Goal: Task Accomplishment & Management: Manage account settings

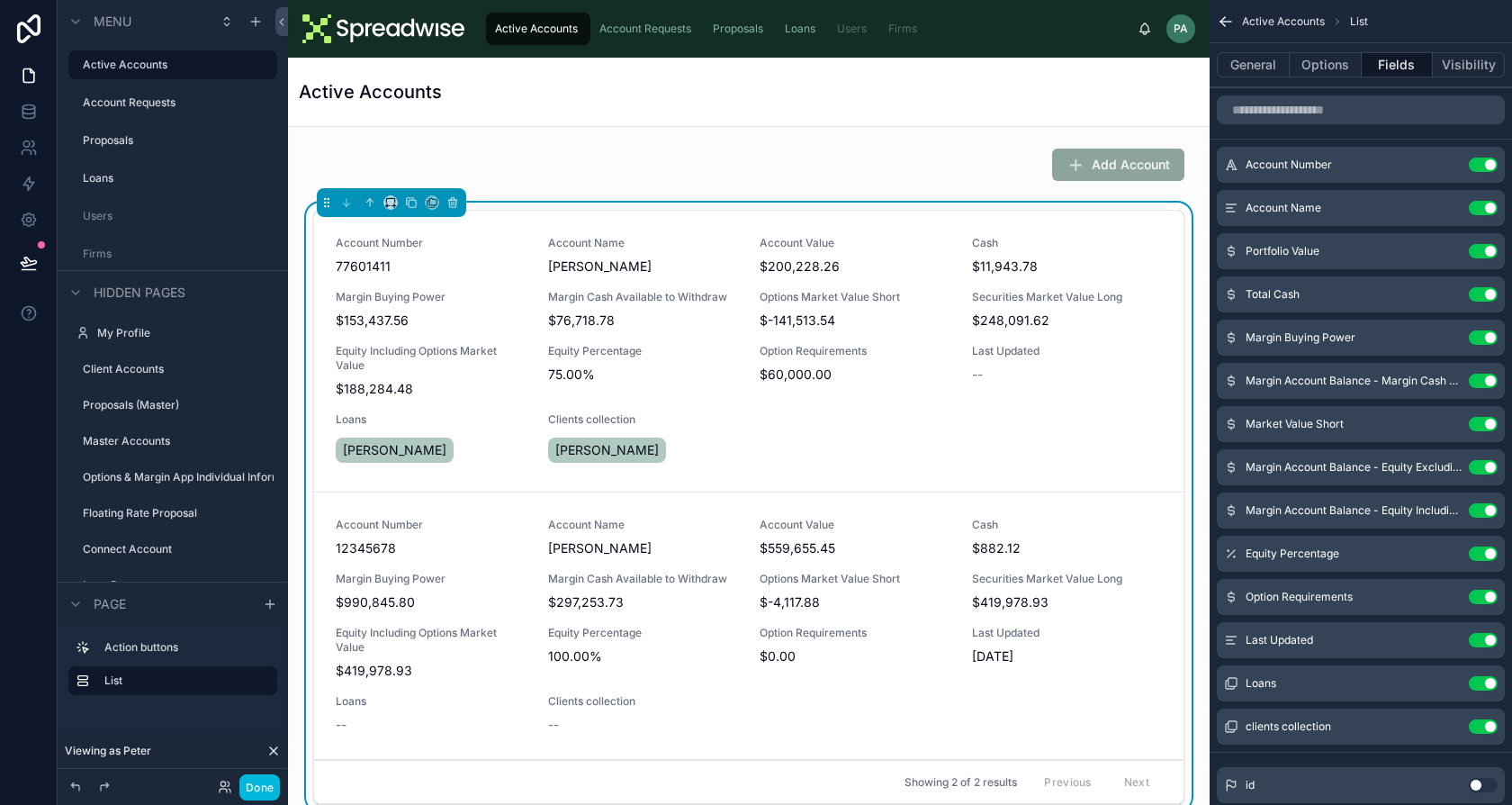
scroll to position [7, 0]
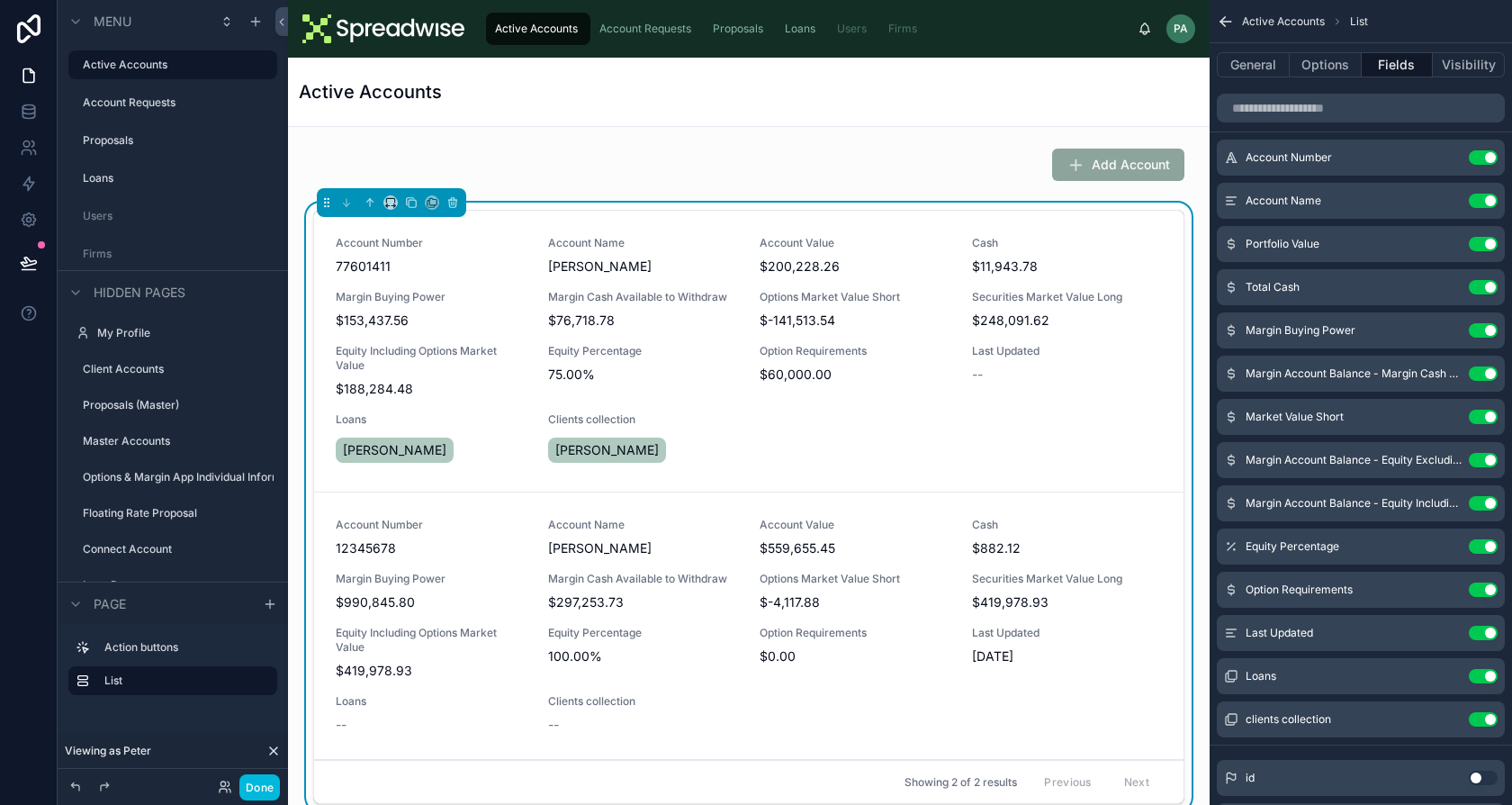
click at [738, 30] on span "Proposals" at bounding box center [738, 28] width 50 height 15
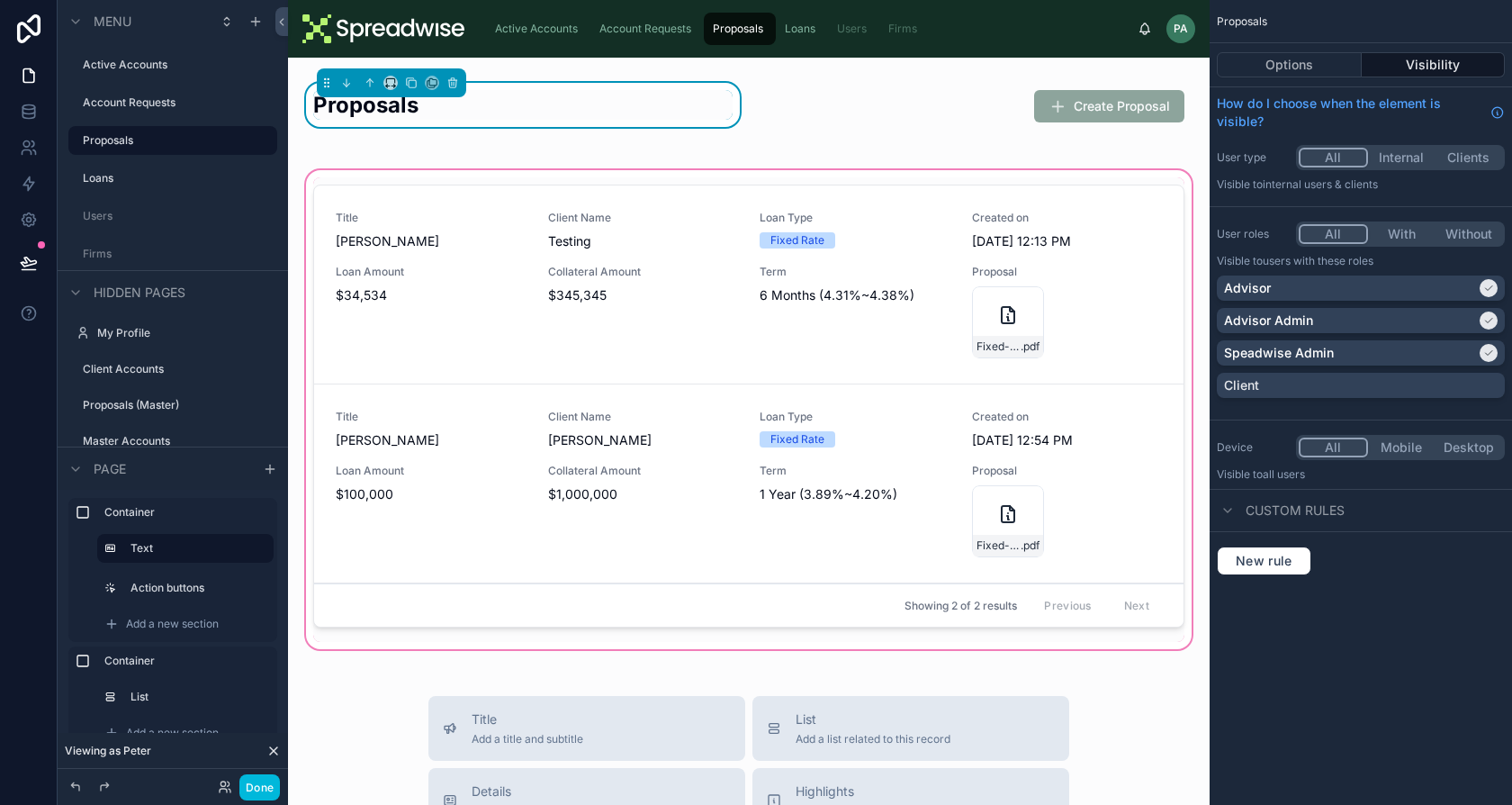
click at [988, 319] on div at bounding box center [749, 410] width 893 height 486
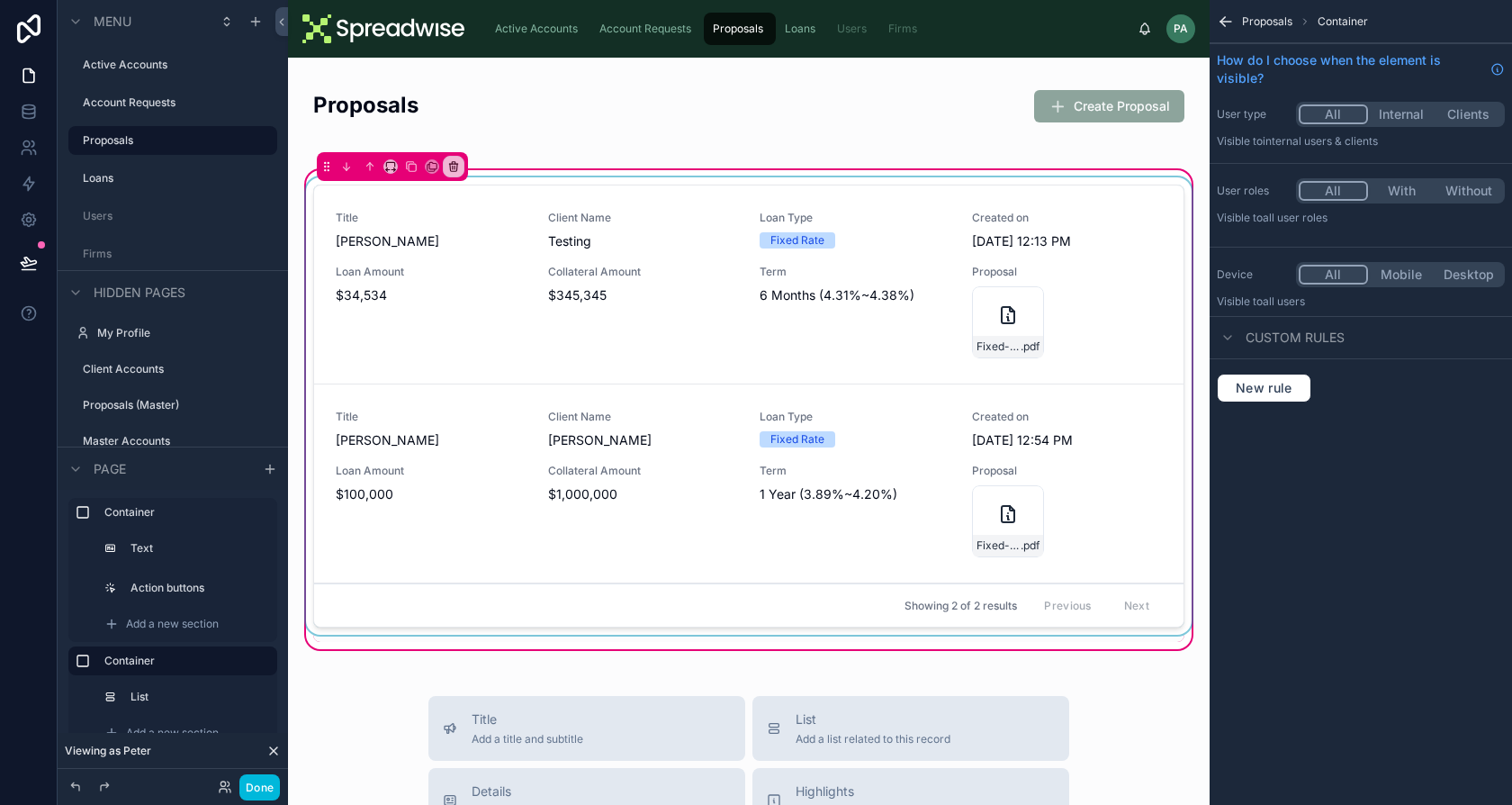
click at [985, 325] on div at bounding box center [749, 410] width 893 height 465
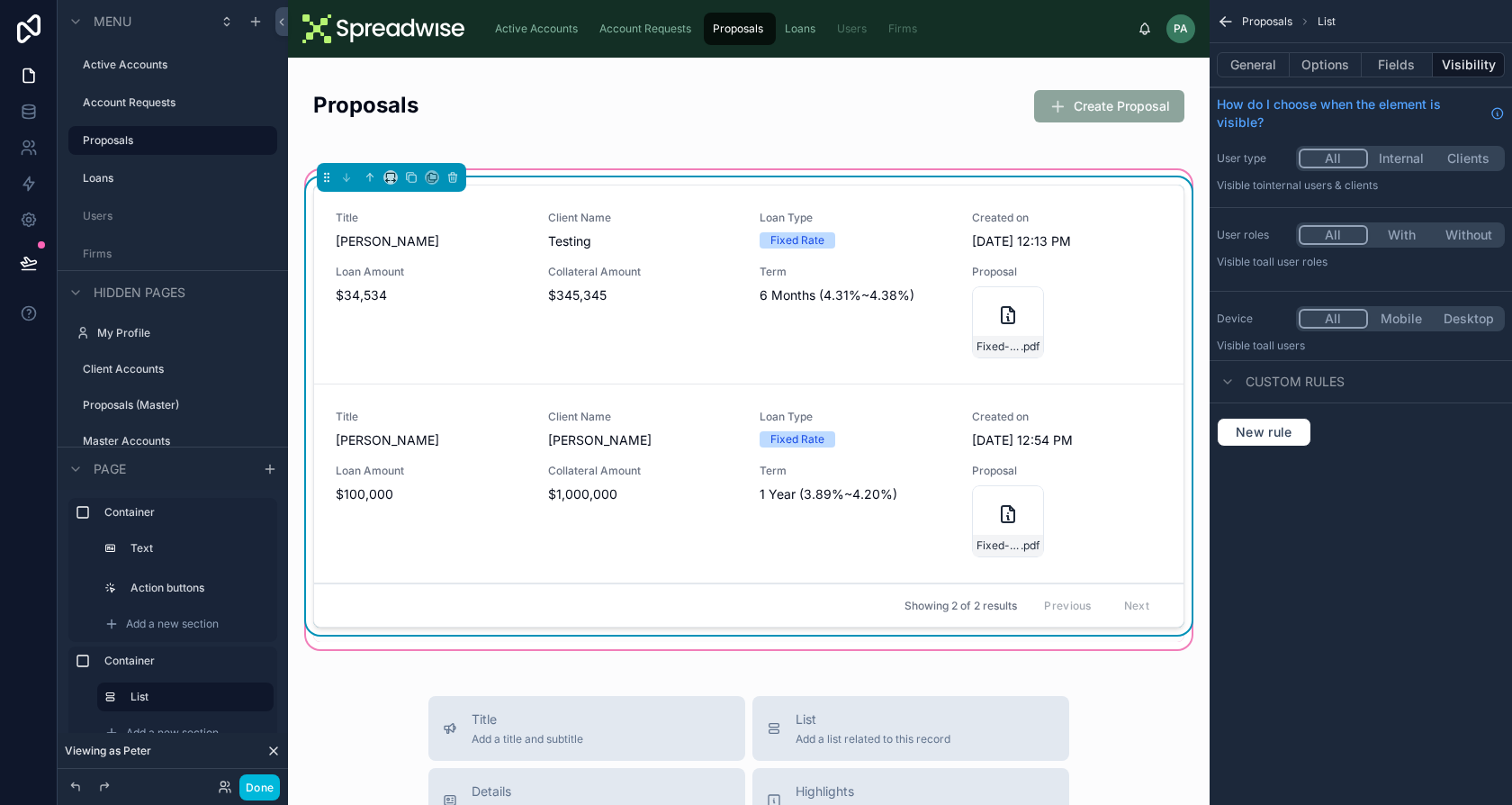
click at [985, 325] on div "Fixed-Rate-Proposal-(11) .pdf" at bounding box center [1008, 322] width 72 height 72
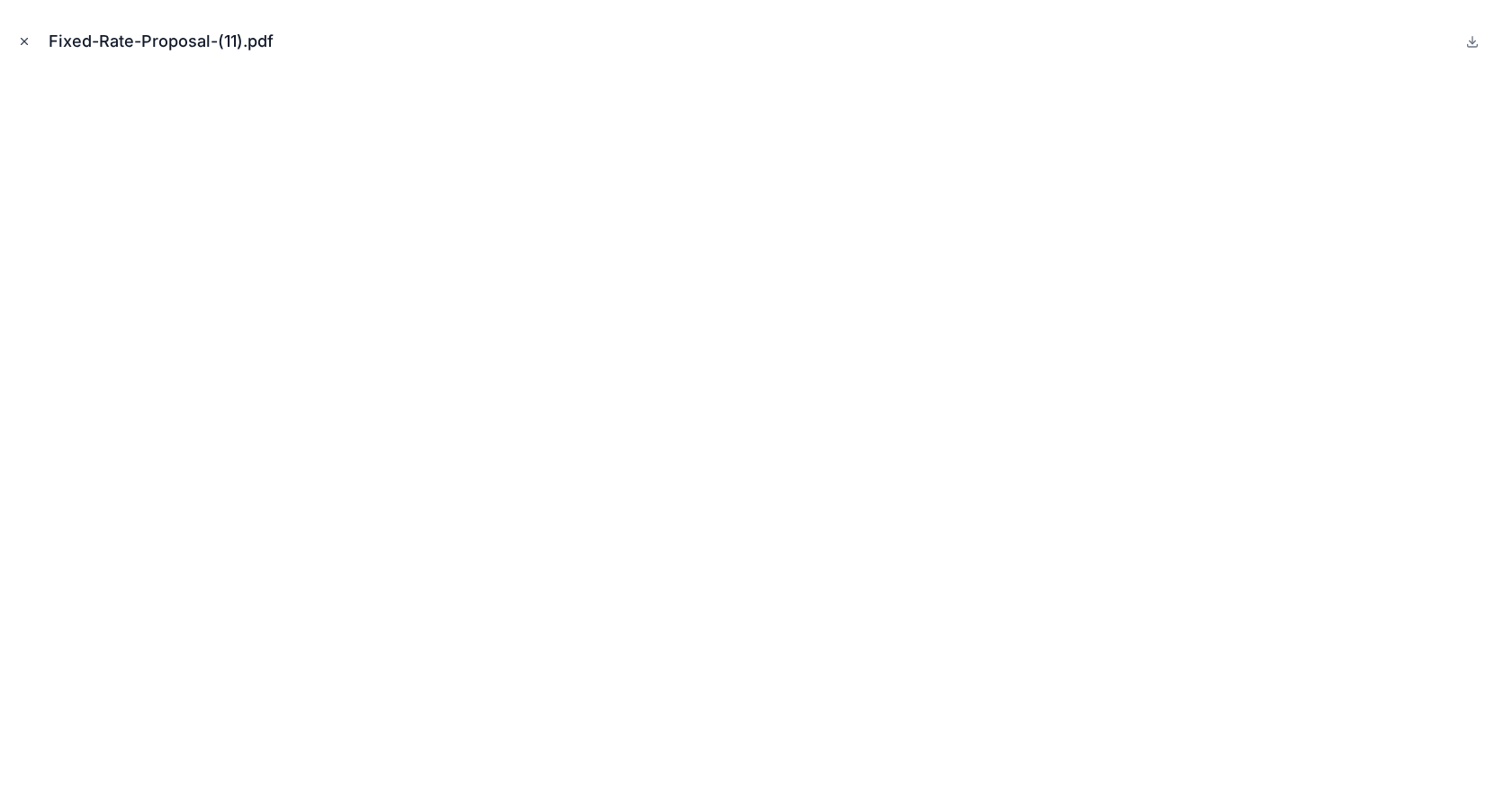
click at [20, 41] on icon "Close modal" at bounding box center [24, 41] width 13 height 13
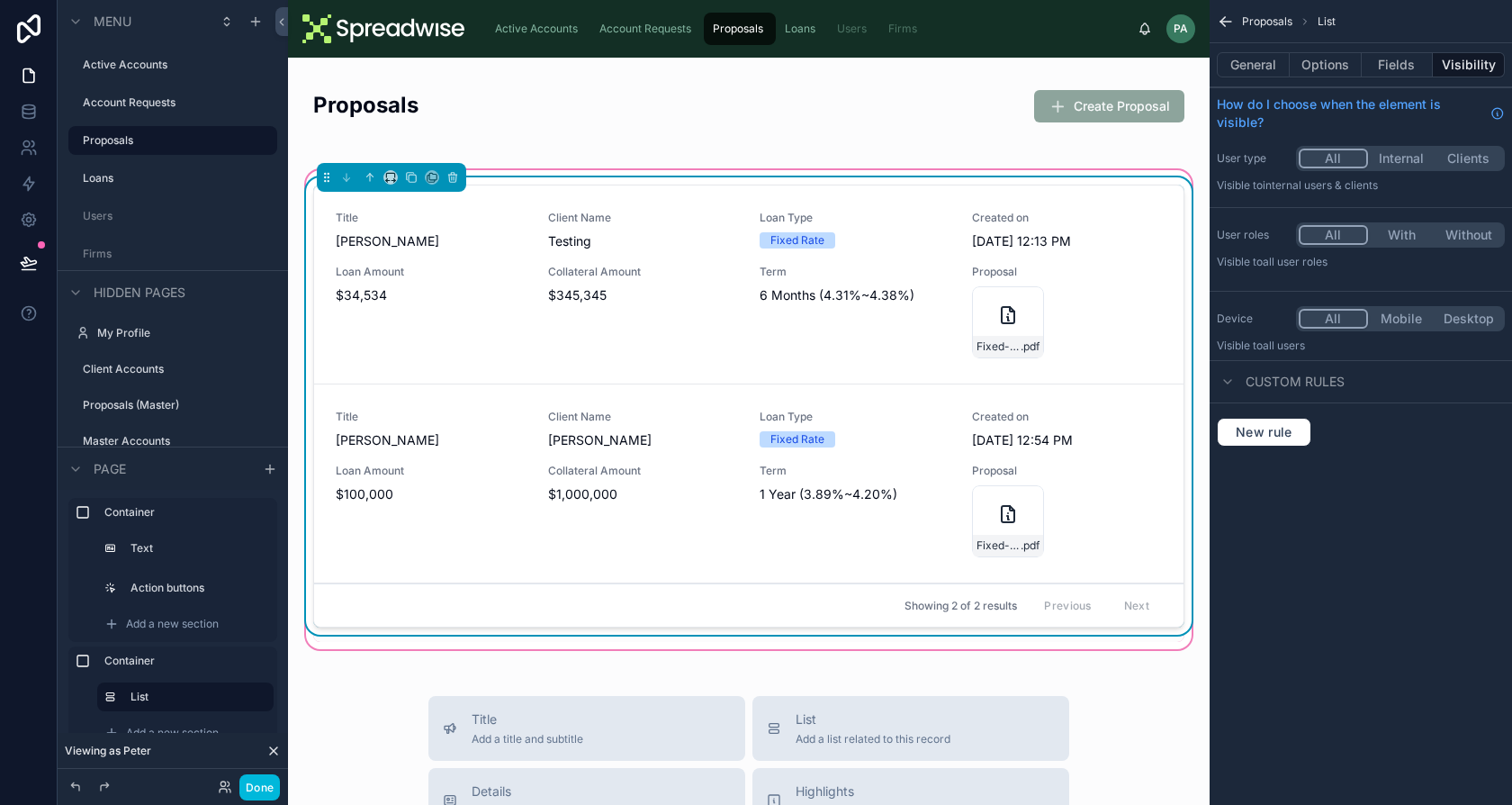
click at [492, 20] on div "Active Accounts" at bounding box center [538, 29] width 93 height 29
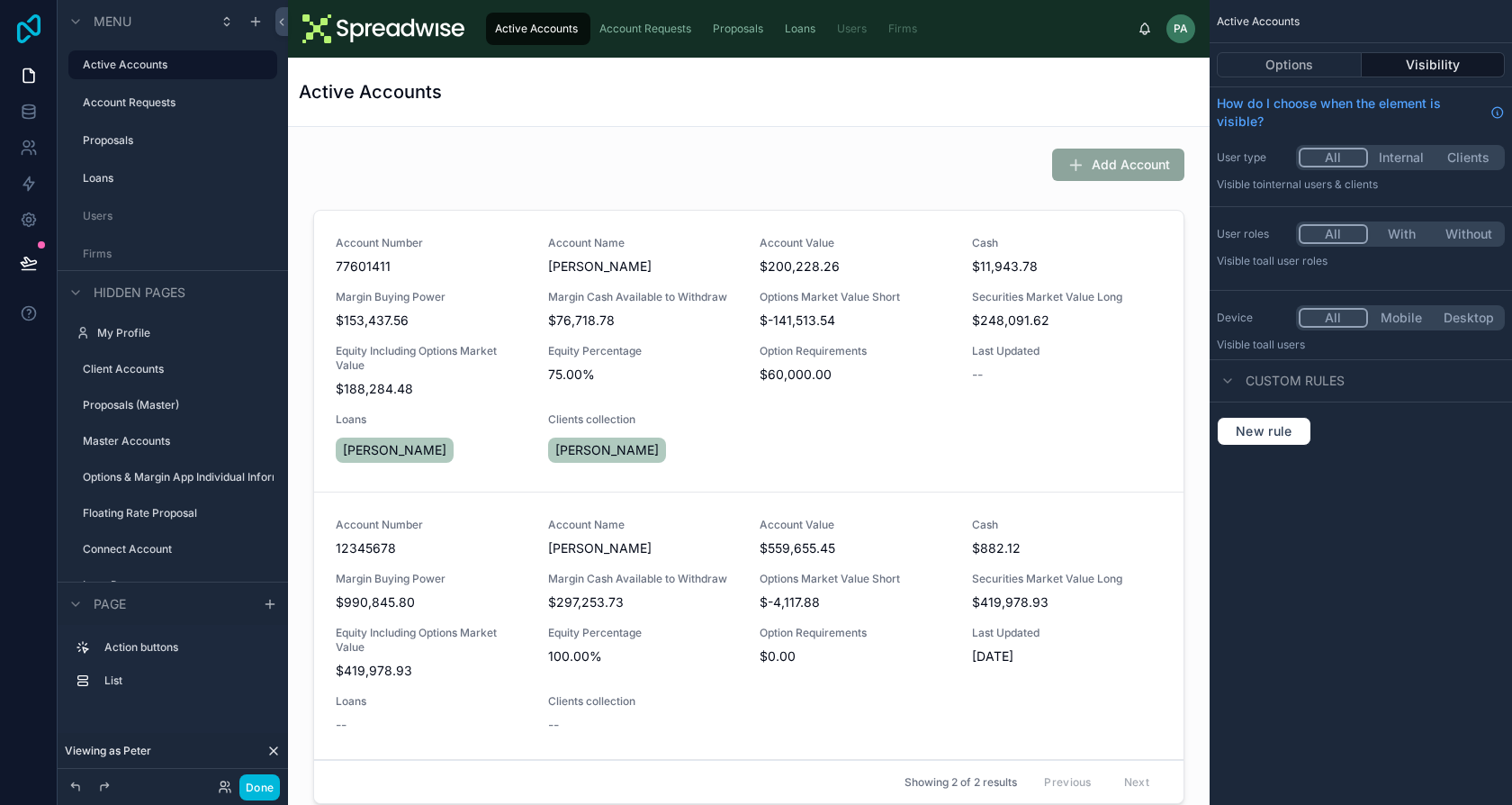
click at [33, 33] on icon at bounding box center [29, 29] width 23 height 29
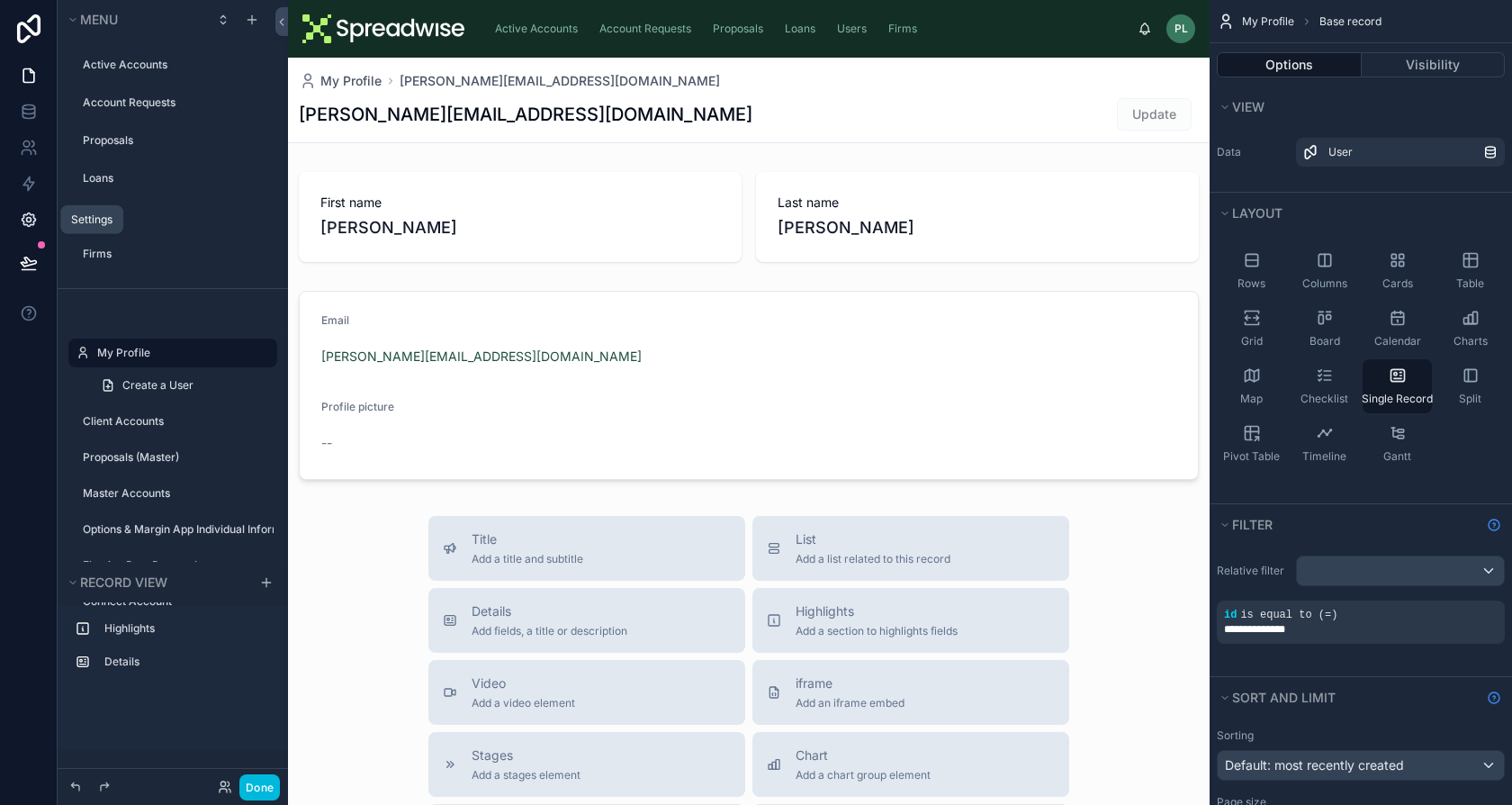
click at [32, 229] on link at bounding box center [28, 219] width 56 height 36
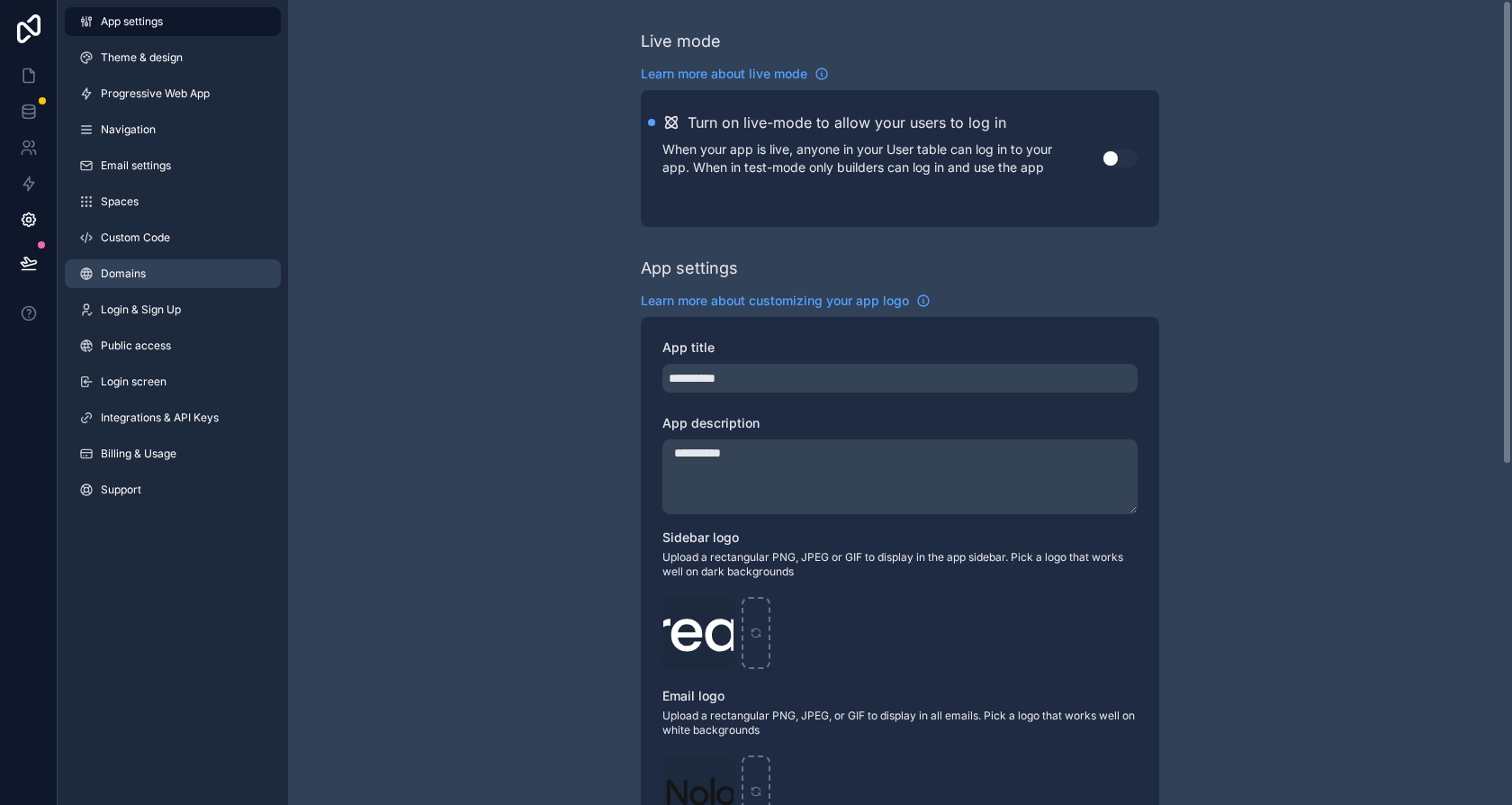
click at [150, 263] on link "Domains" at bounding box center [173, 274] width 216 height 29
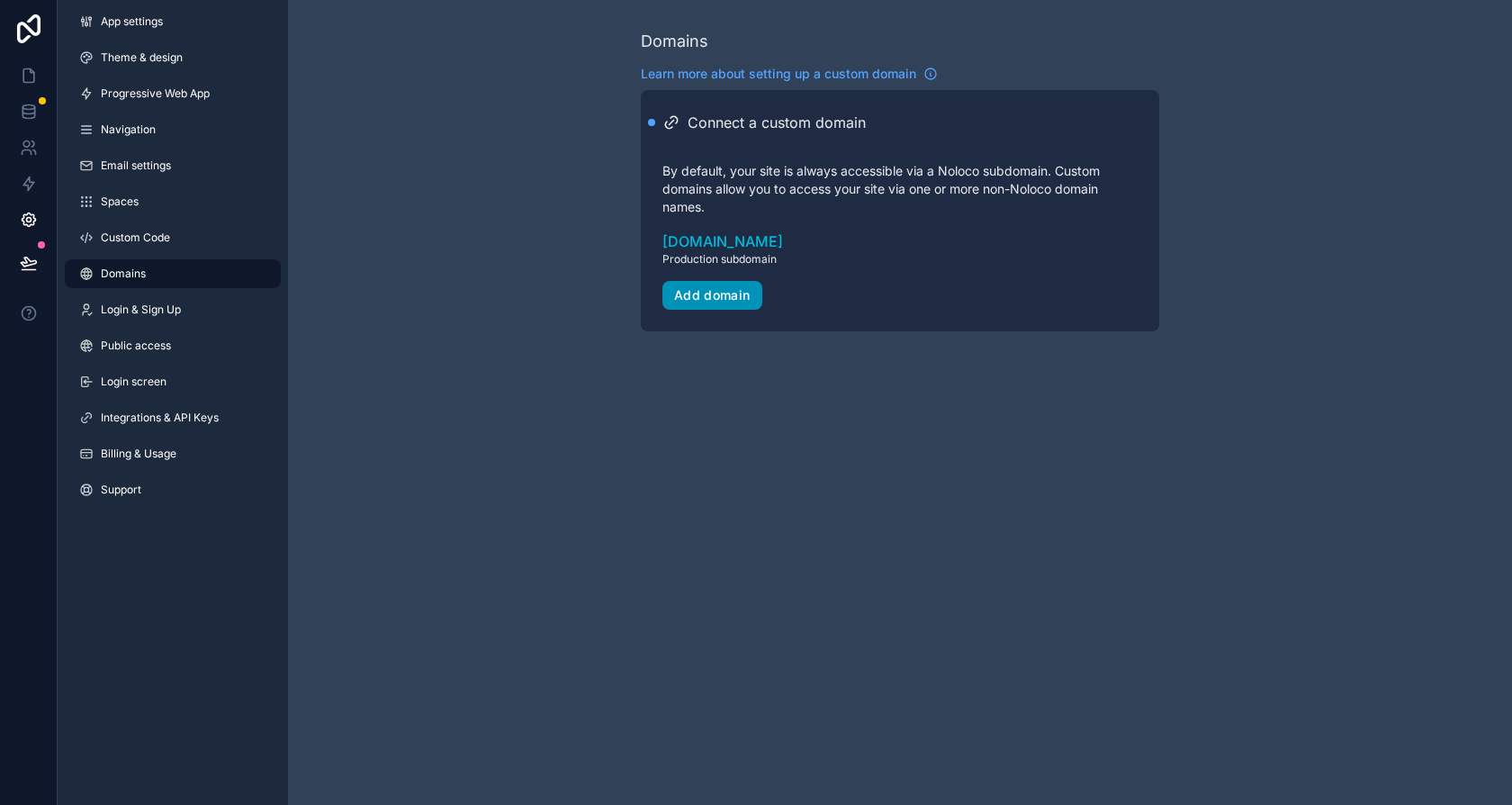
click at [738, 297] on div "Add domain" at bounding box center [712, 295] width 77 height 17
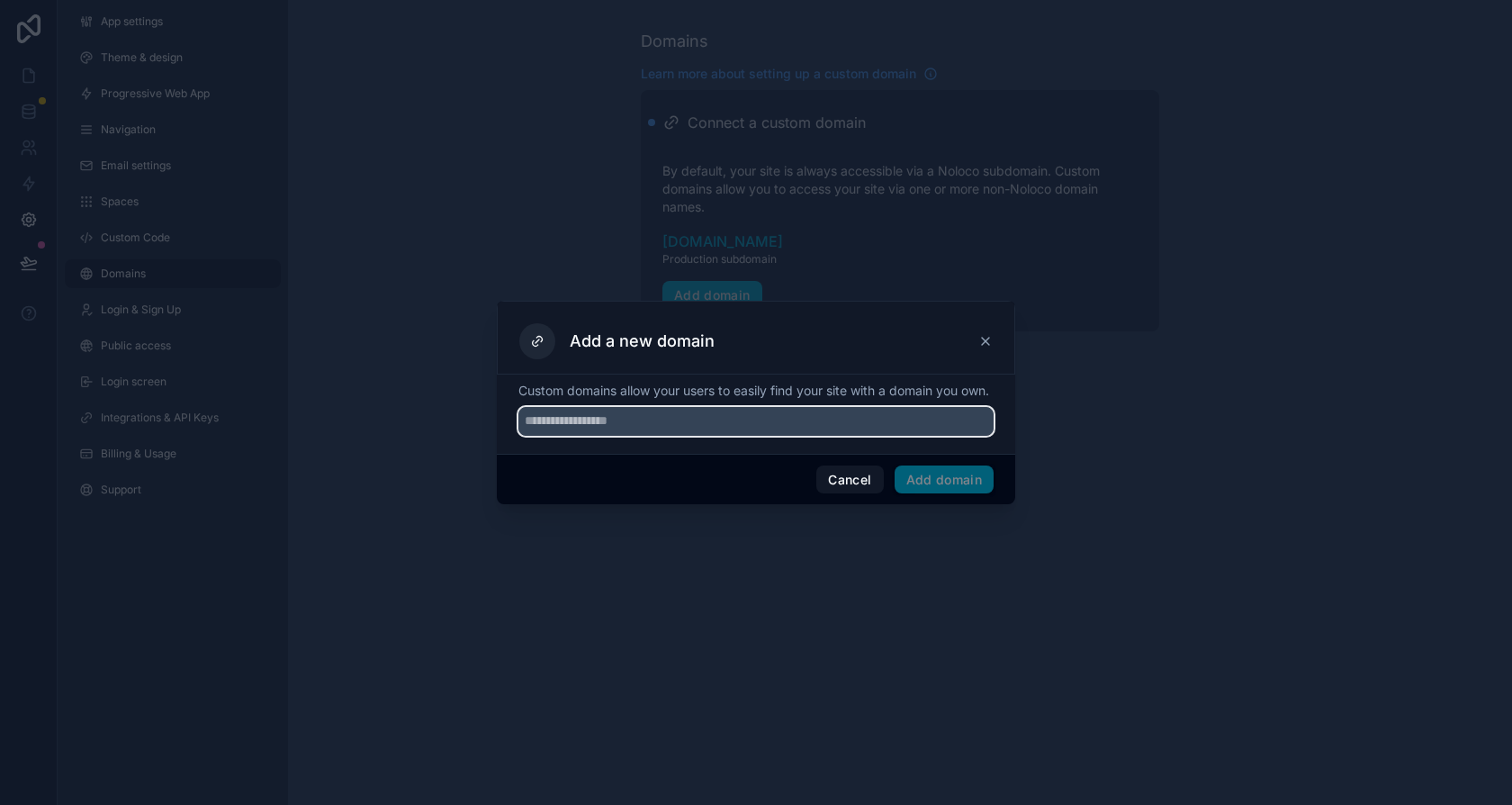
click at [569, 425] on input "text" at bounding box center [756, 421] width 476 height 29
type input "**********"
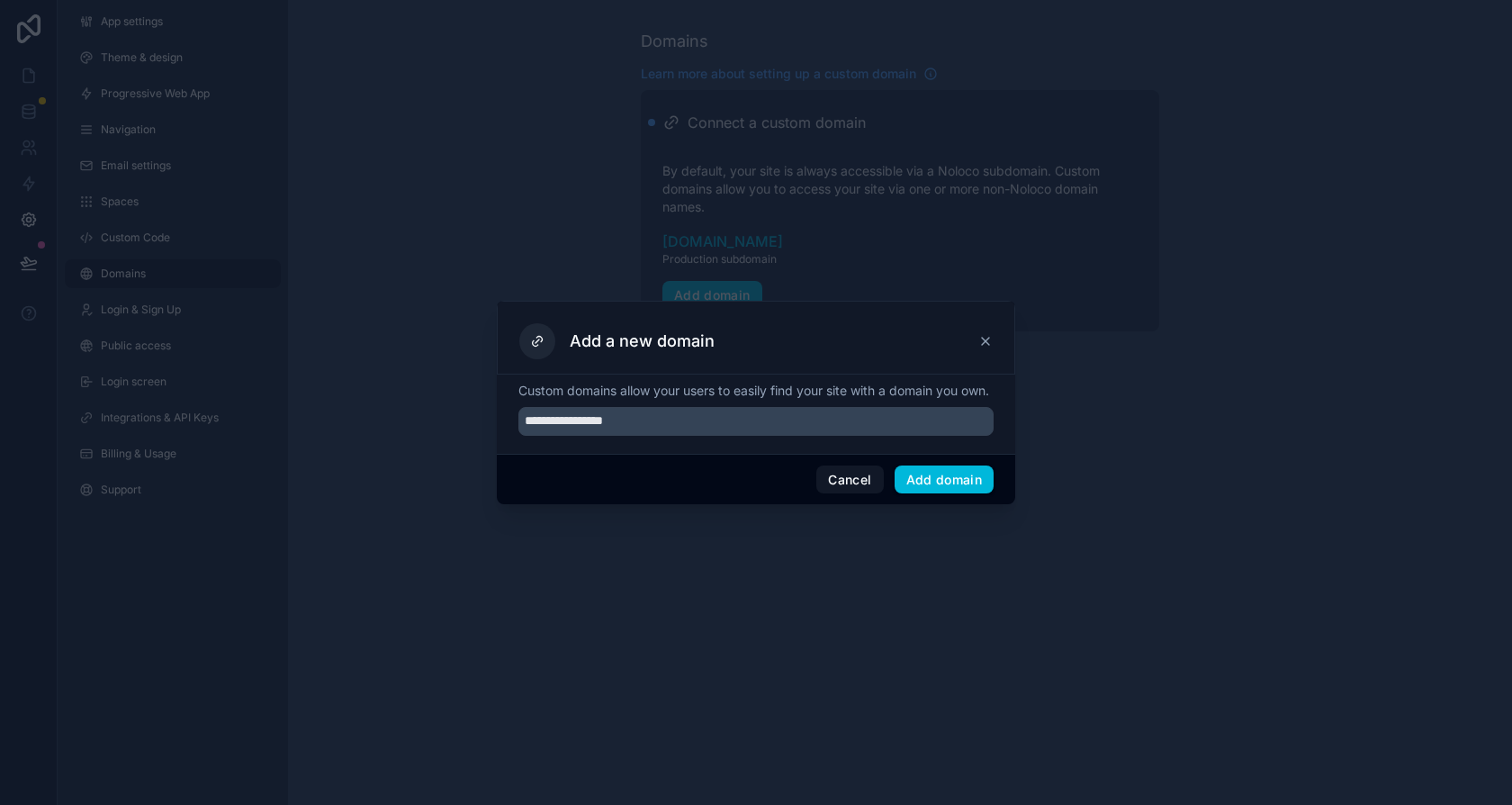
click at [908, 472] on div "Cancel Add domain" at bounding box center [756, 479] width 518 height 51
click at [912, 481] on button "Add domain" at bounding box center [944, 480] width 100 height 29
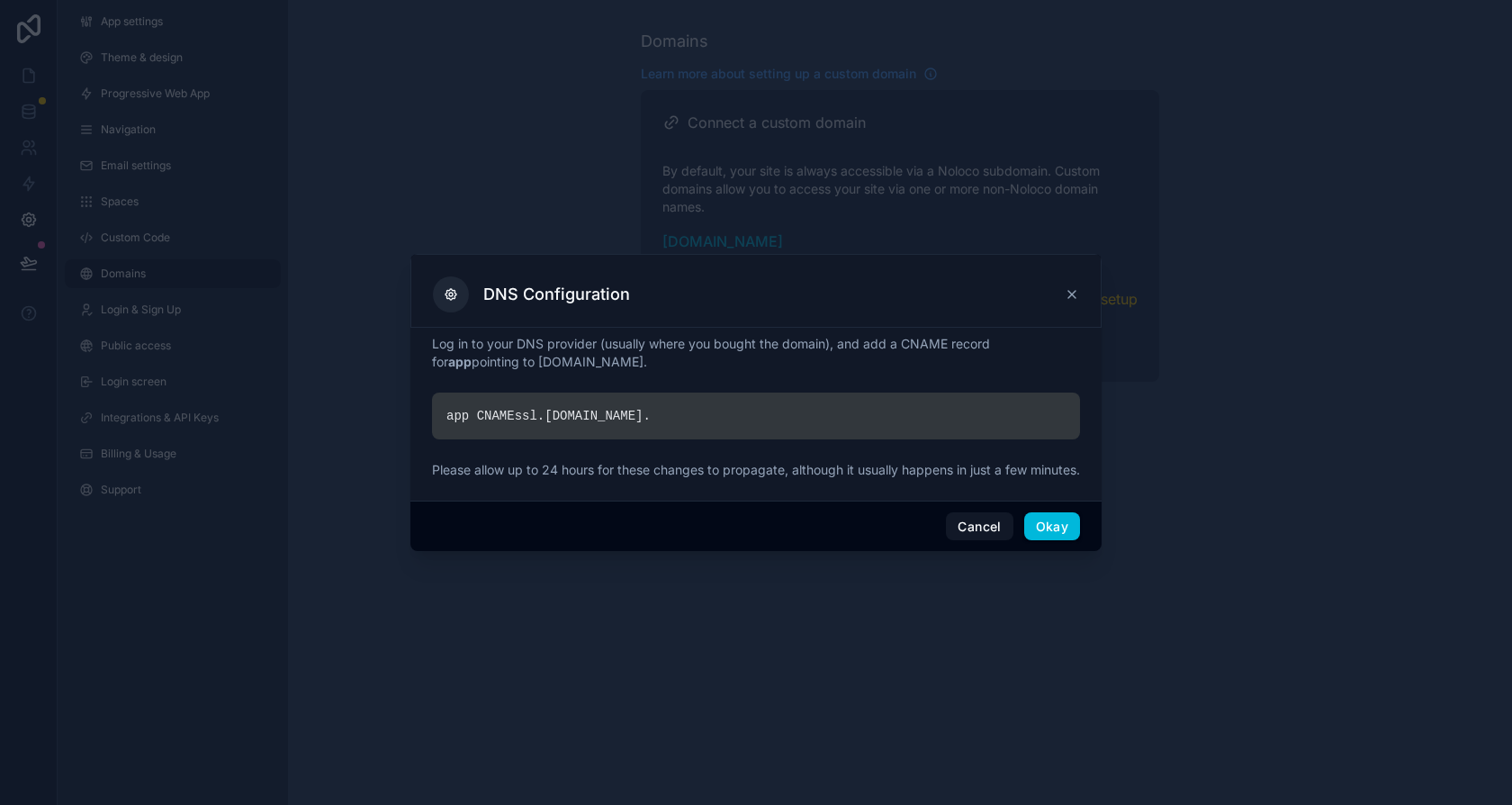
click at [633, 406] on div "app CNAME ssl. noloco.co ." at bounding box center [756, 416] width 648 height 47
drag, startPoint x: 521, startPoint y: 407, endPoint x: 753, endPoint y: 416, distance: 232.2
click at [753, 416] on div "app CNAME ssl. noloco.co ." at bounding box center [756, 416] width 648 height 47
copy div "ssl. noloco.co ."
click at [1065, 527] on button "Okay" at bounding box center [1051, 527] width 55 height 29
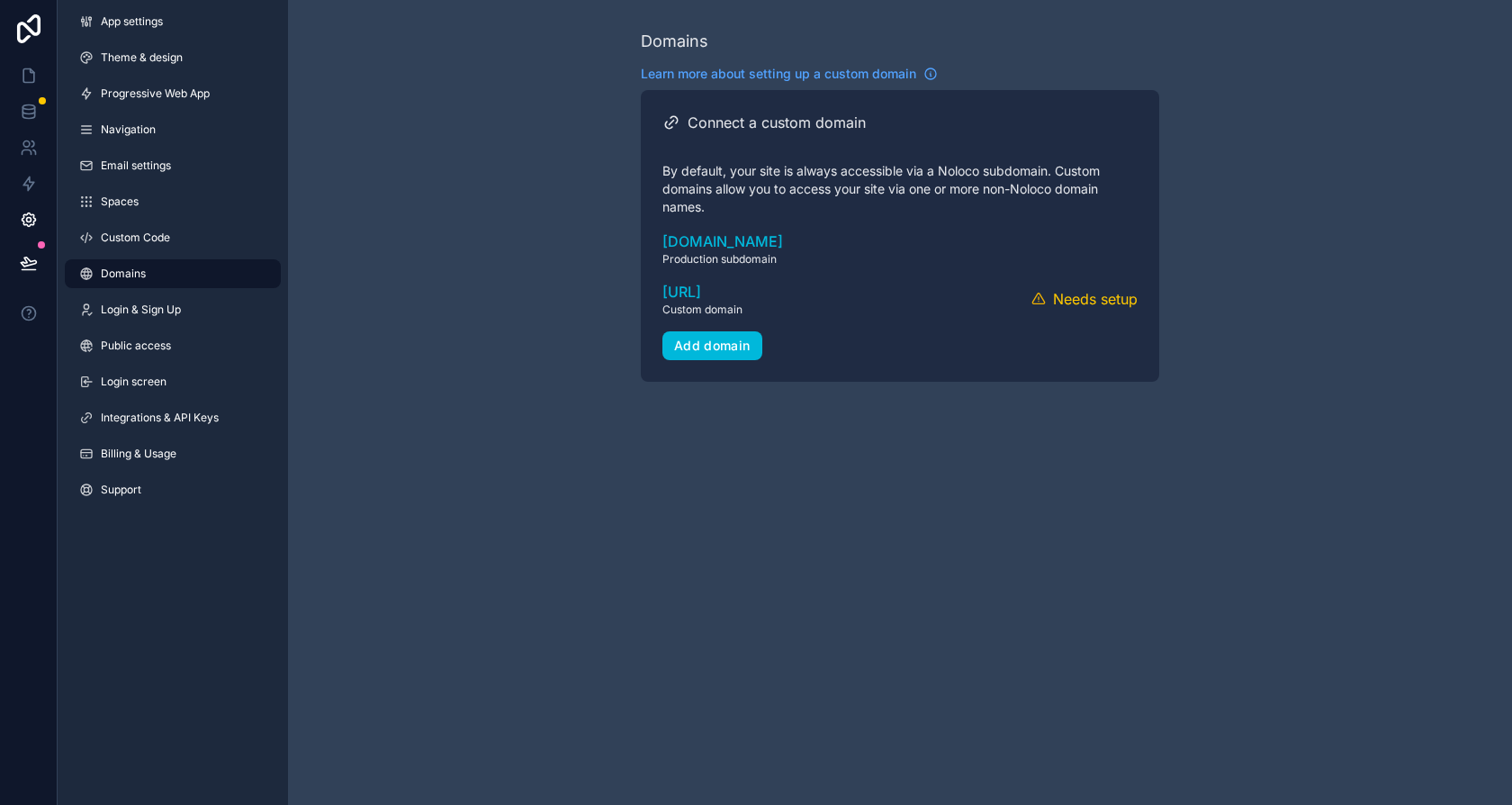
click at [0, 0] on icon "scrollable content" at bounding box center [0, 0] width 0 height 0
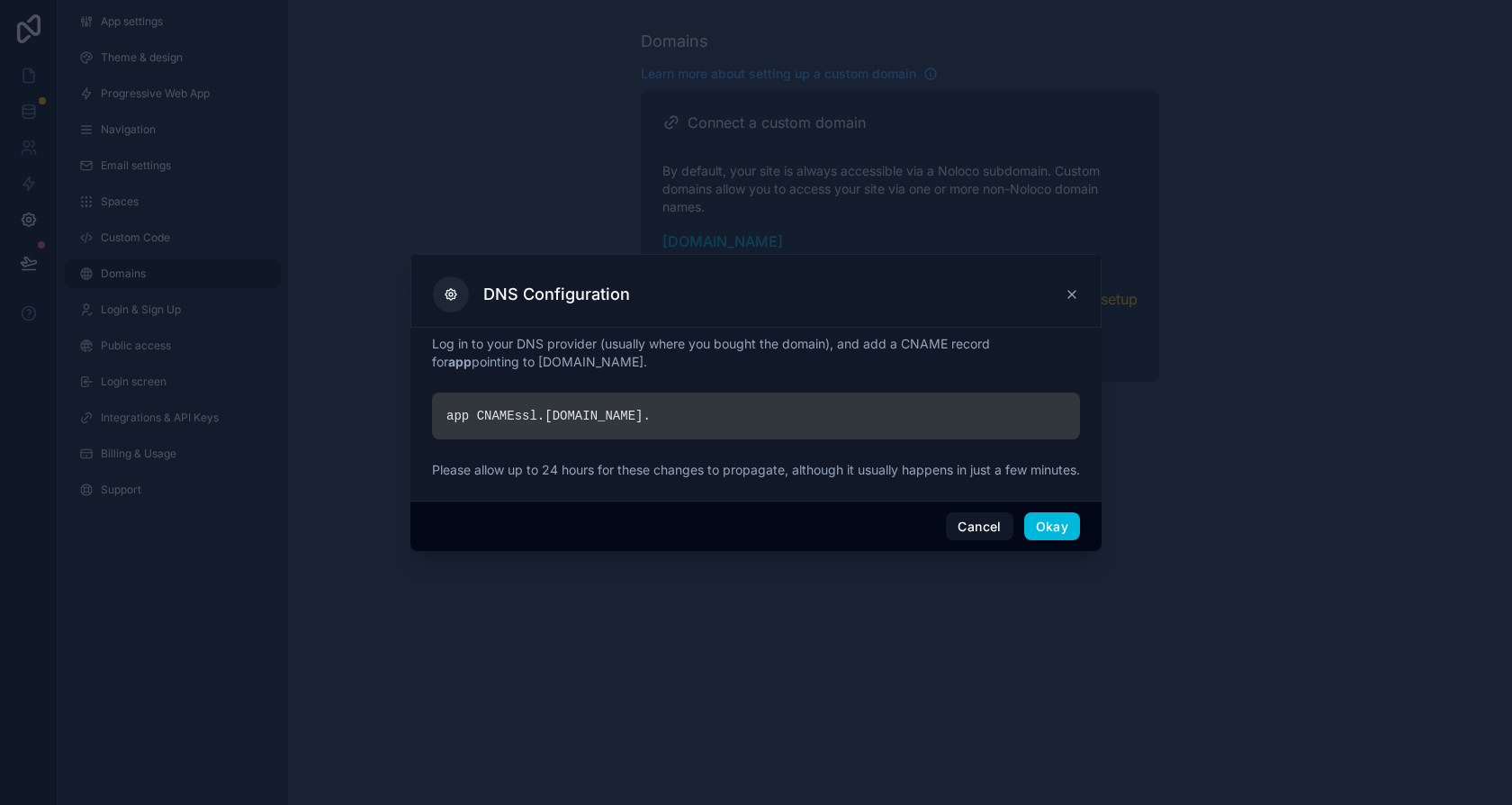
click at [1070, 287] on icon at bounding box center [1071, 294] width 15 height 15
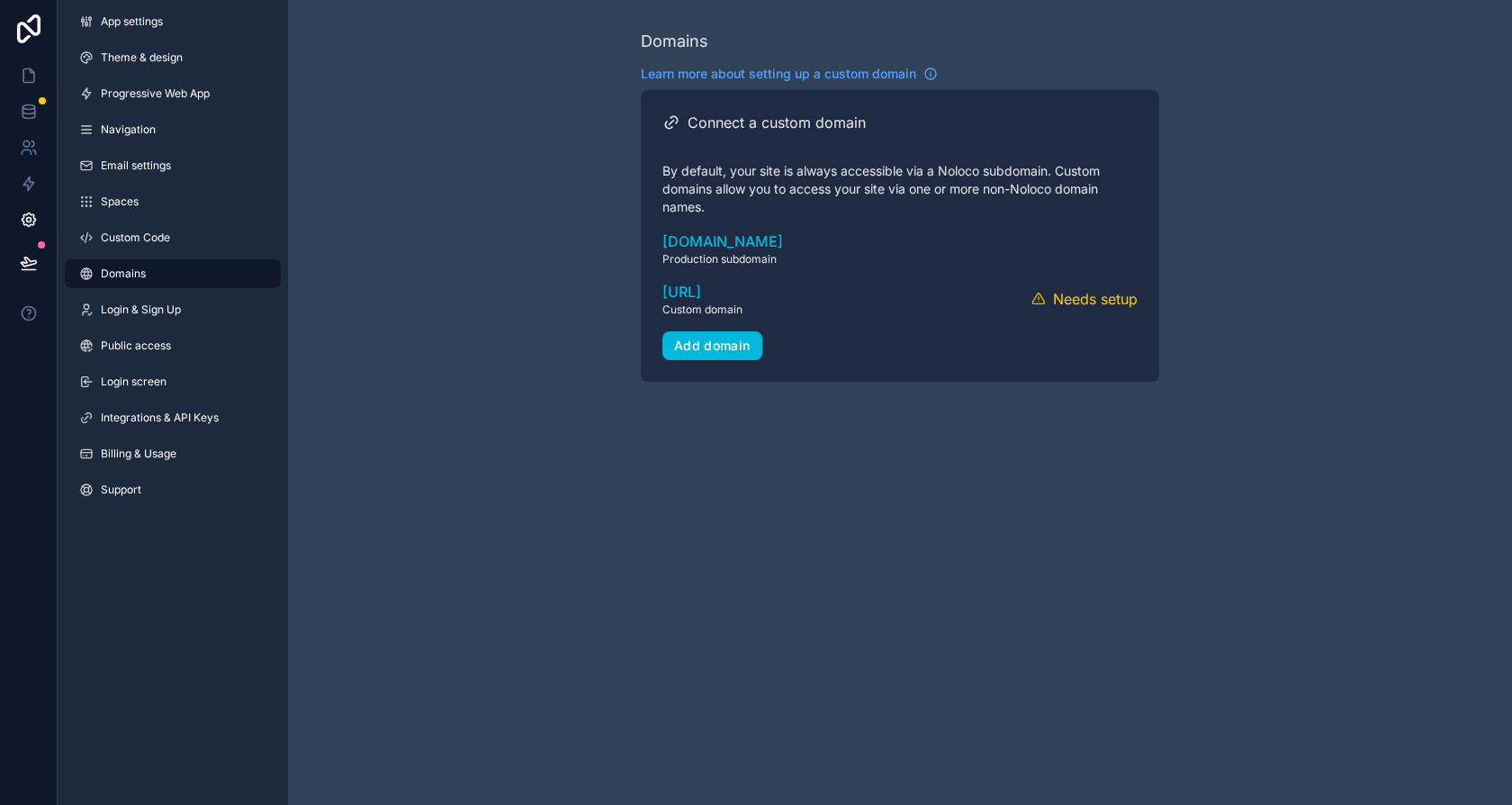
click at [0, 0] on button "Verify" at bounding box center [0, 0] width 0 height 0
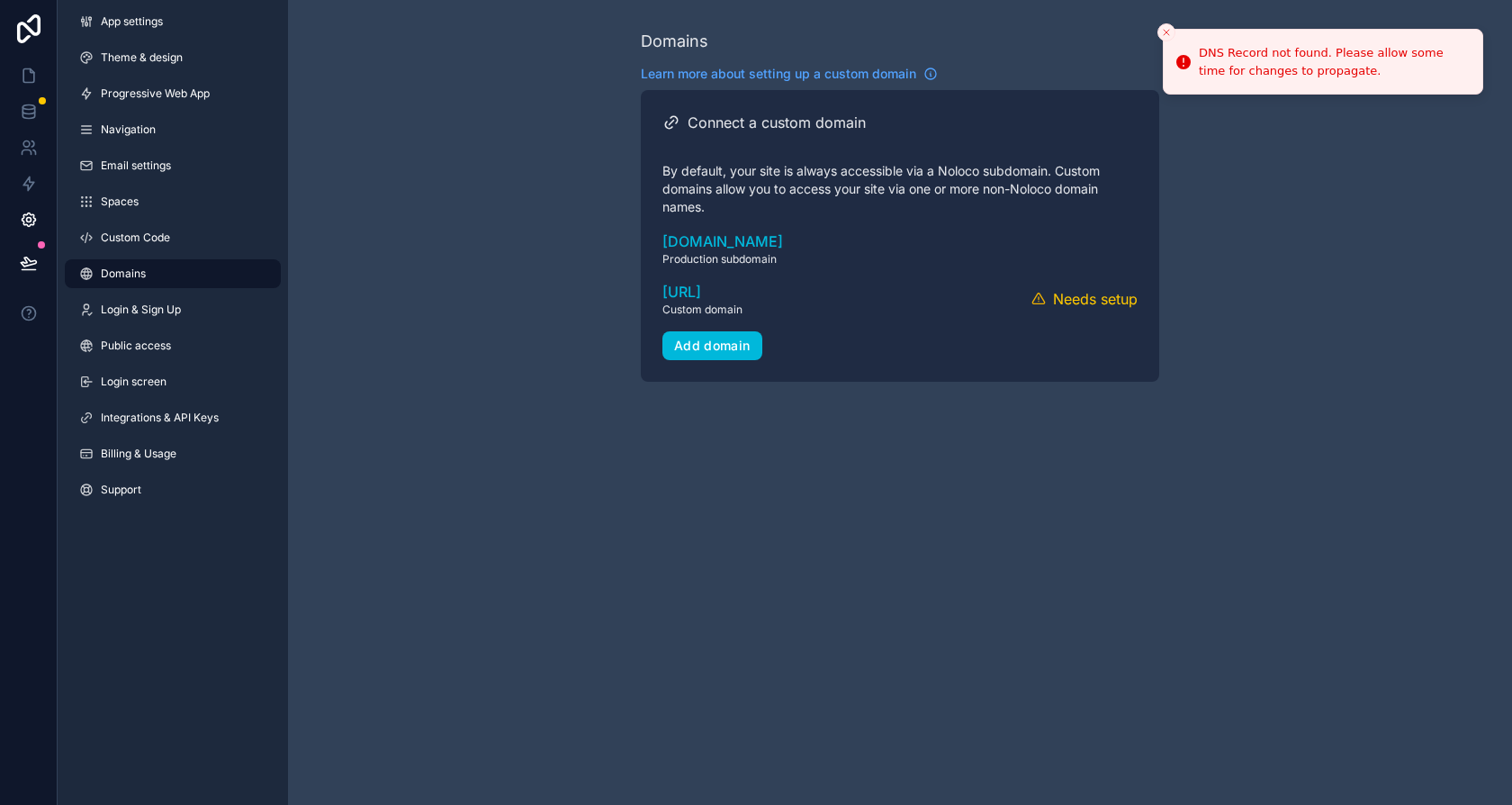
click at [0, 0] on button "Verify" at bounding box center [0, 0] width 0 height 0
click at [0, 0] on icon "scrollable content" at bounding box center [0, 0] width 0 height 0
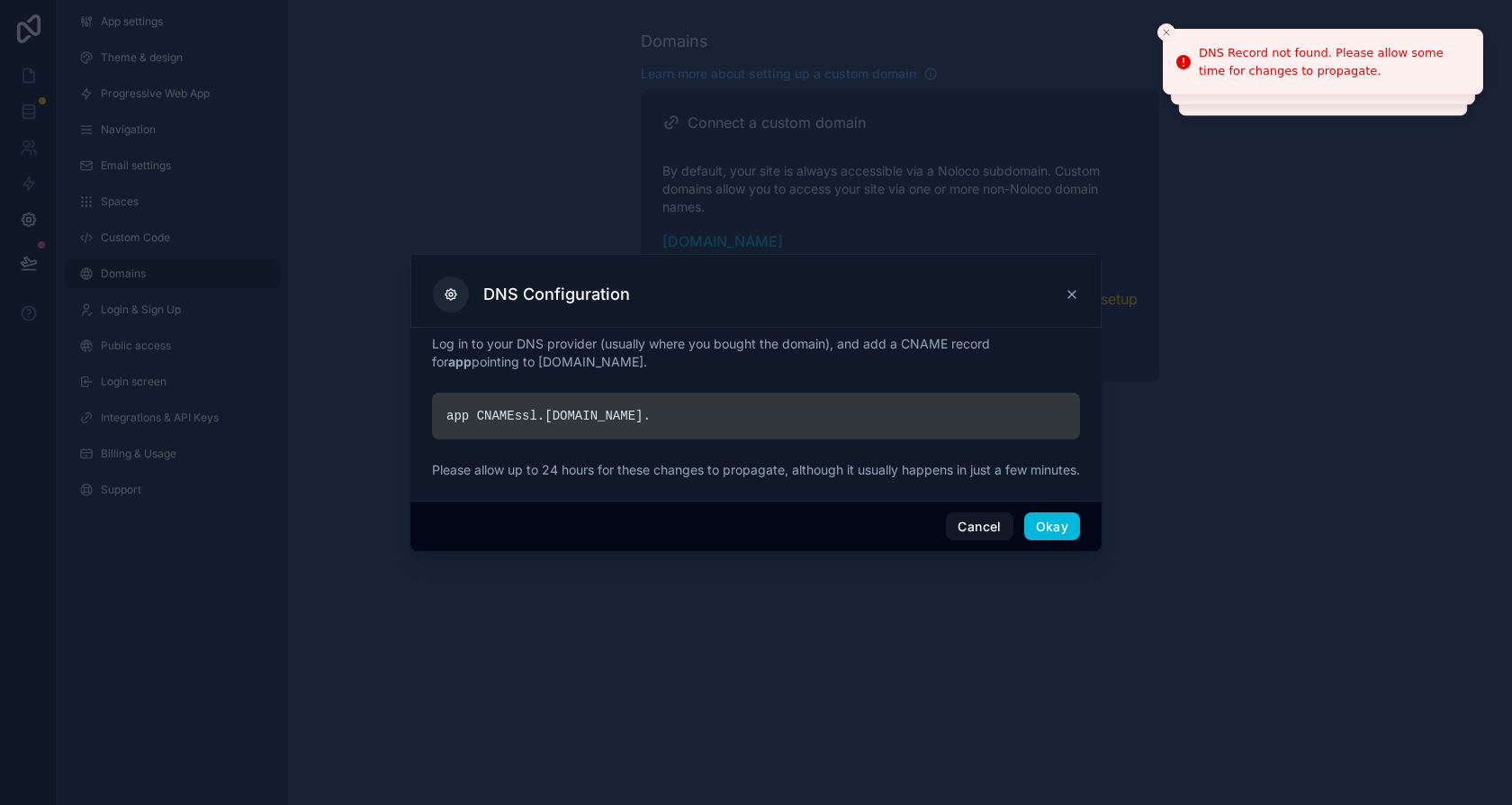
click at [612, 412] on div "app CNAME ssl. noloco.co ." at bounding box center [756, 416] width 648 height 47
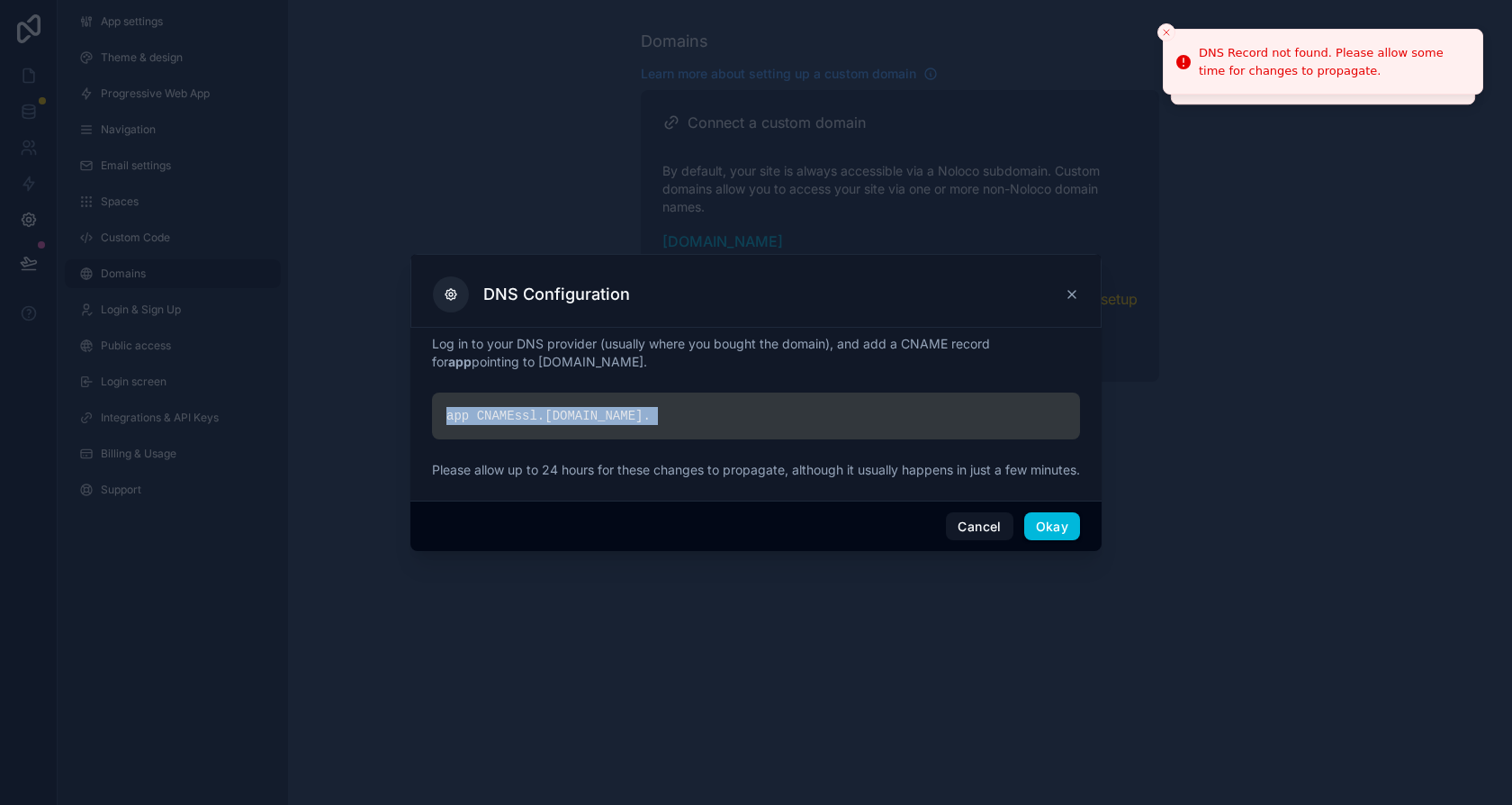
click at [746, 400] on div "app CNAME ssl. noloco.co ." at bounding box center [756, 416] width 648 height 47
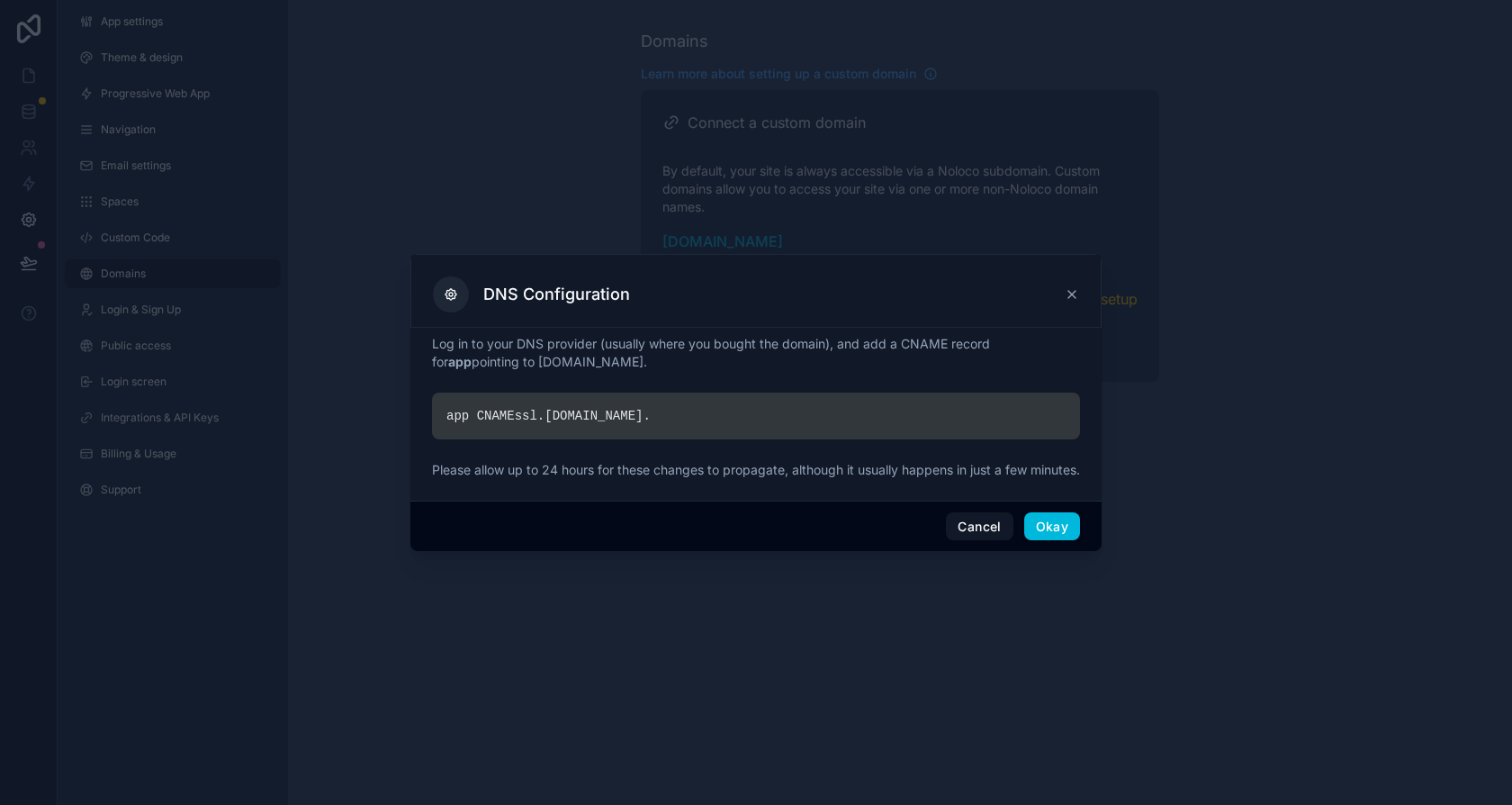
click at [1075, 287] on icon at bounding box center [1071, 294] width 15 height 15
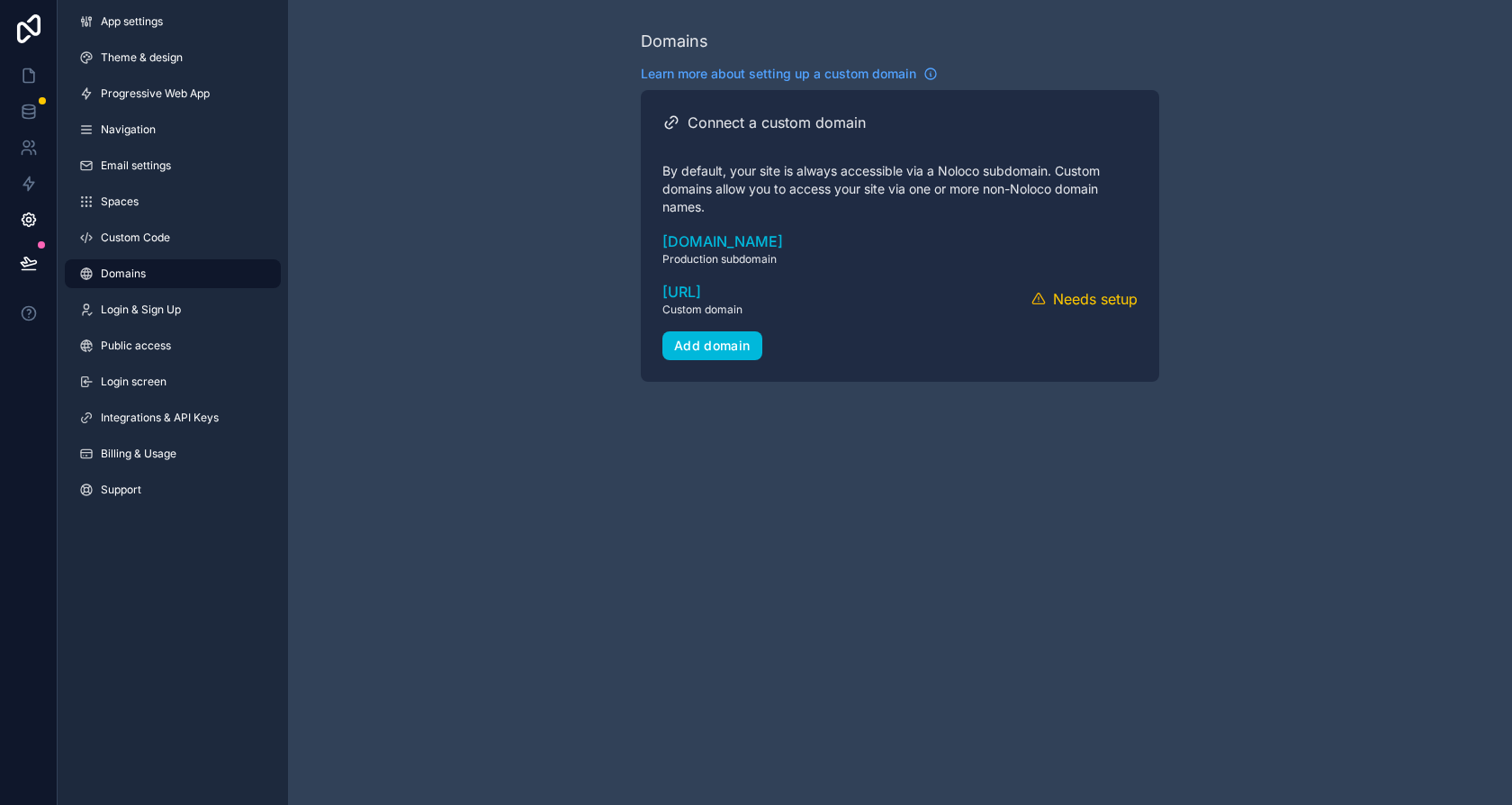
click at [0, 0] on button "Verify" at bounding box center [0, 0] width 0 height 0
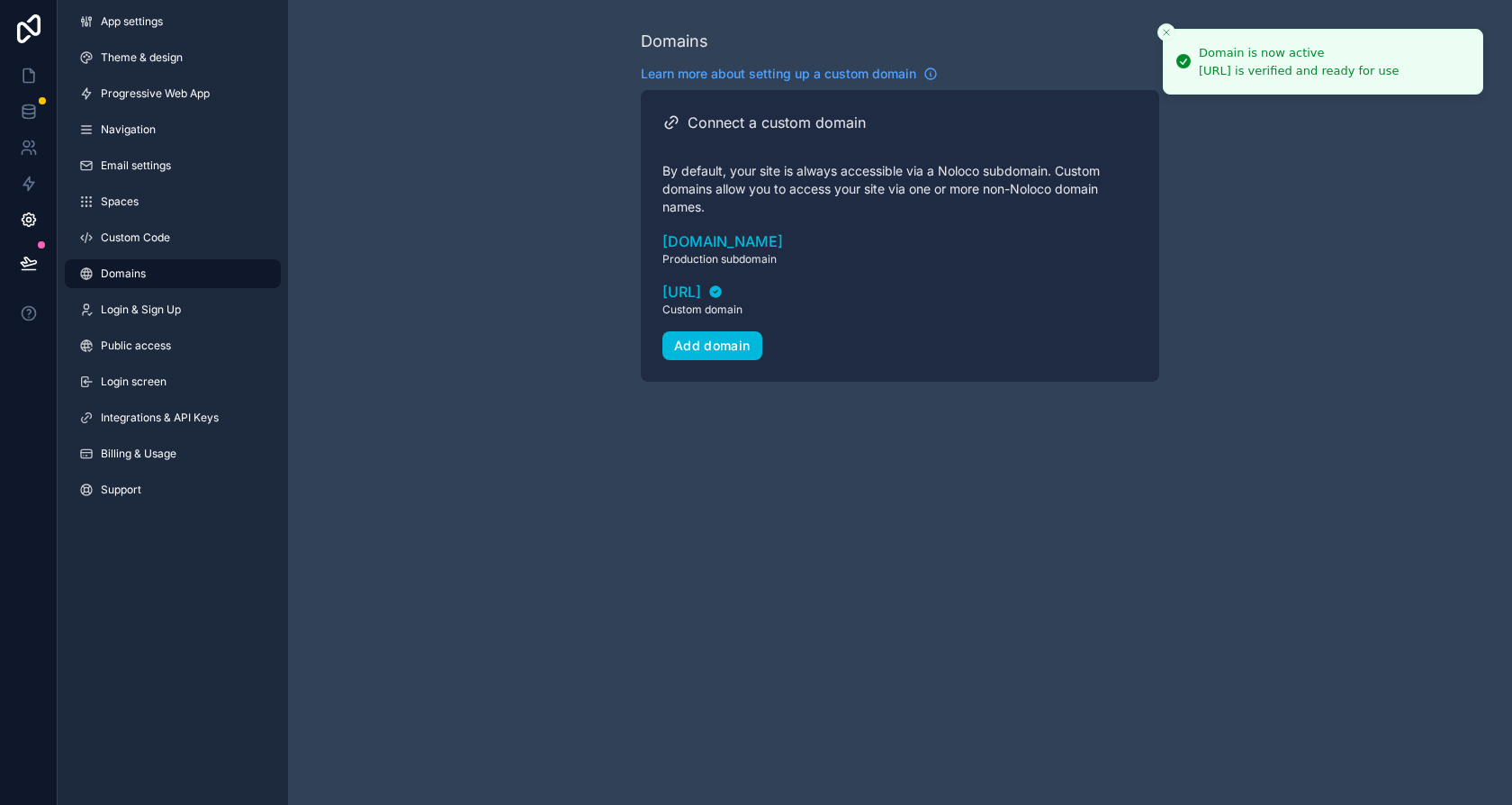
click at [1161, 33] on icon "Close toast" at bounding box center [1166, 32] width 11 height 11
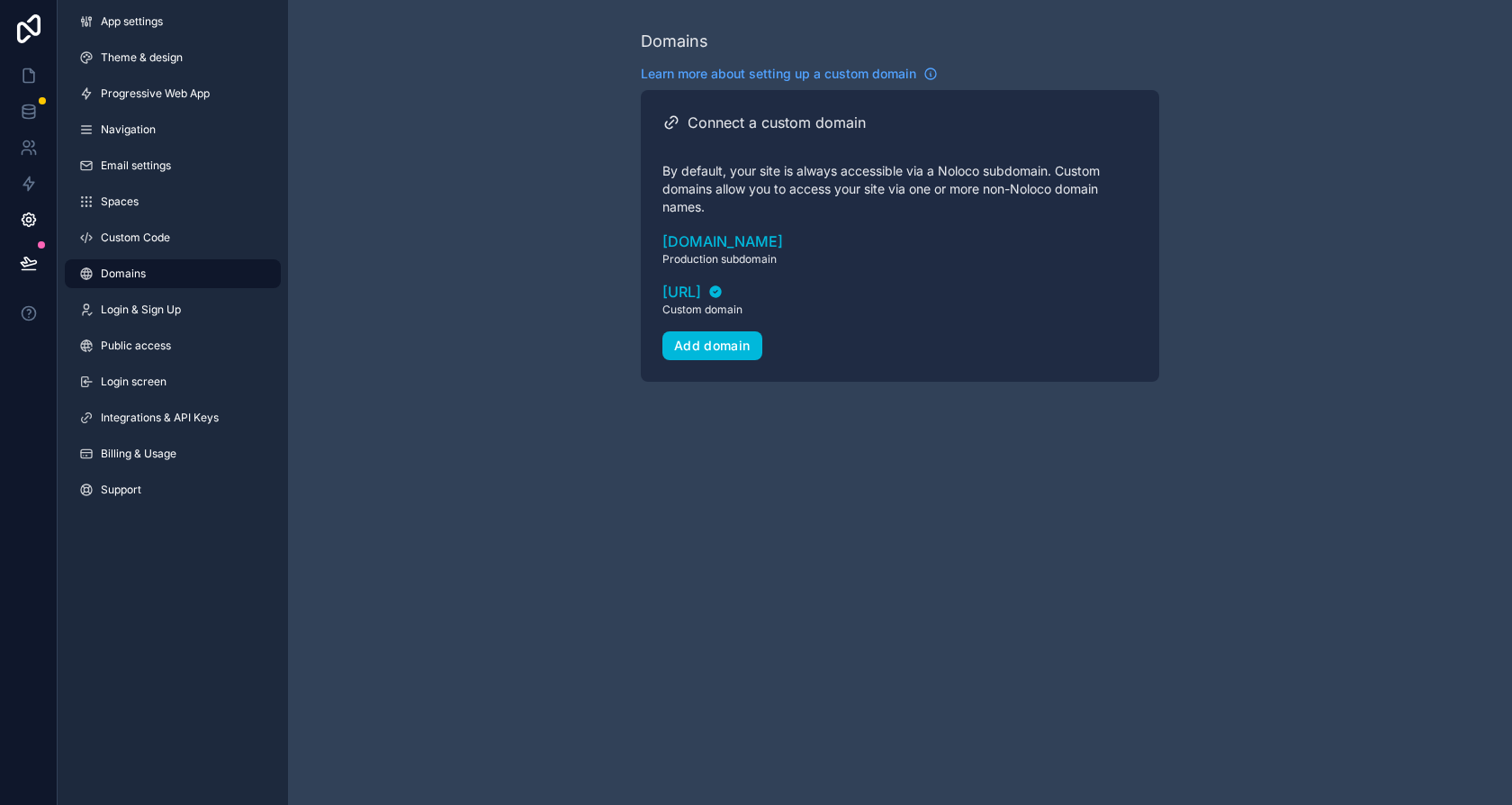
click at [1071, 303] on div "app.spreadwise.ai Custom domain" at bounding box center [901, 298] width 476 height 36
click at [0, 0] on icon "scrollable content" at bounding box center [0, 0] width 0 height 0
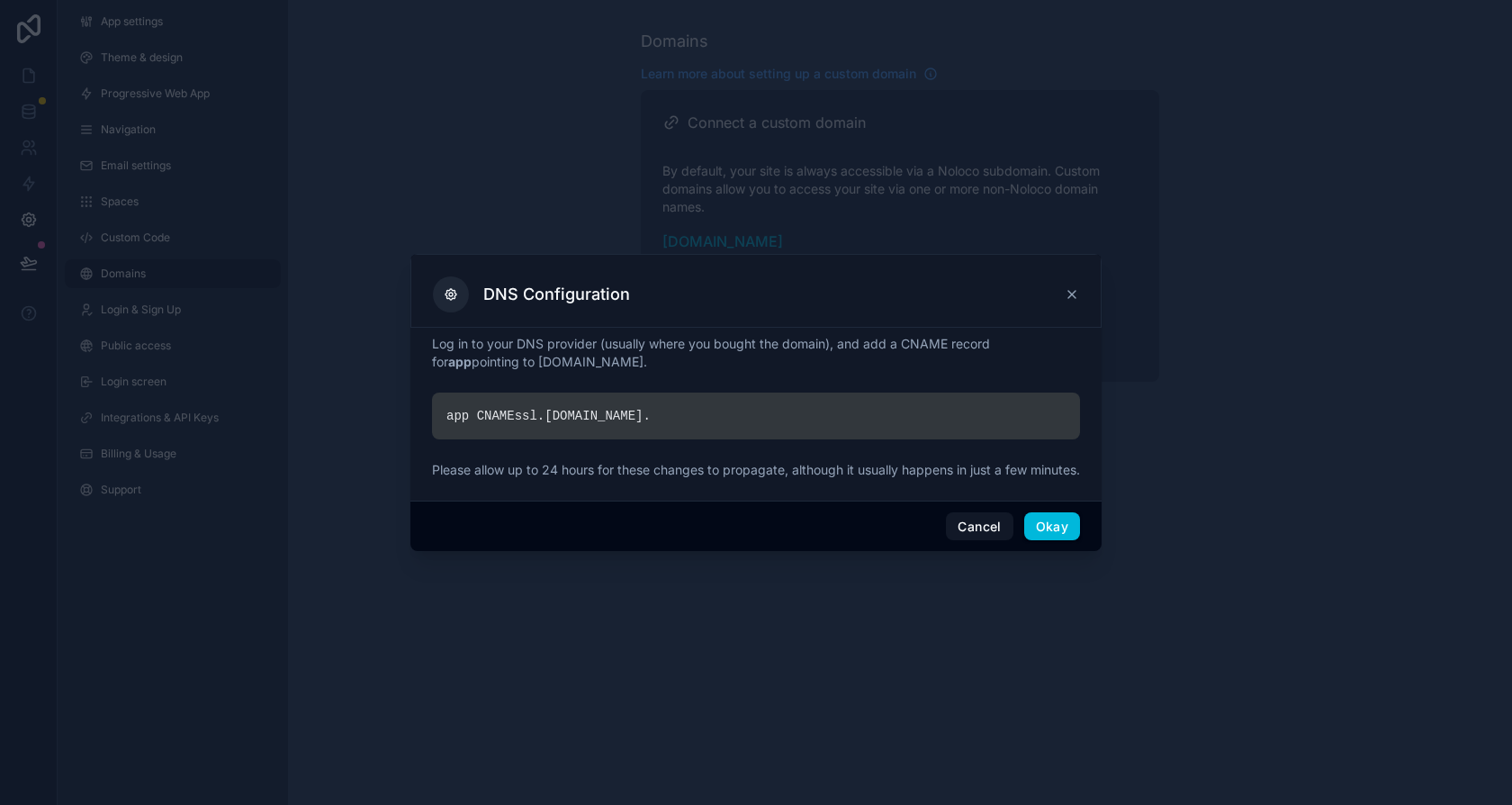
click at [1055, 285] on div "DNS Configuration" at bounding box center [756, 294] width 646 height 36
click at [1070, 291] on icon at bounding box center [1071, 294] width 7 height 7
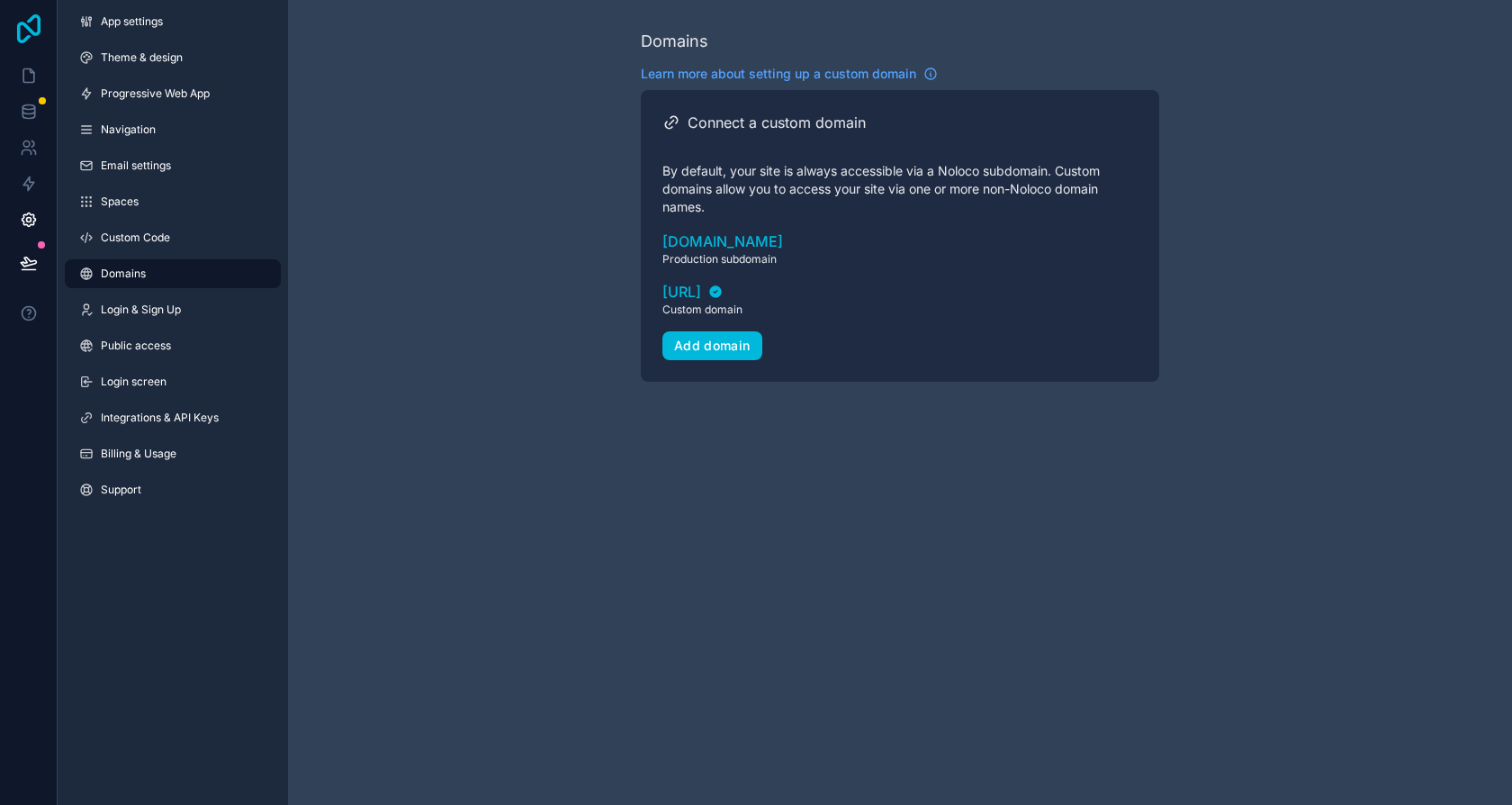
click at [35, 34] on icon at bounding box center [29, 29] width 23 height 29
